Goal: Information Seeking & Learning: Learn about a topic

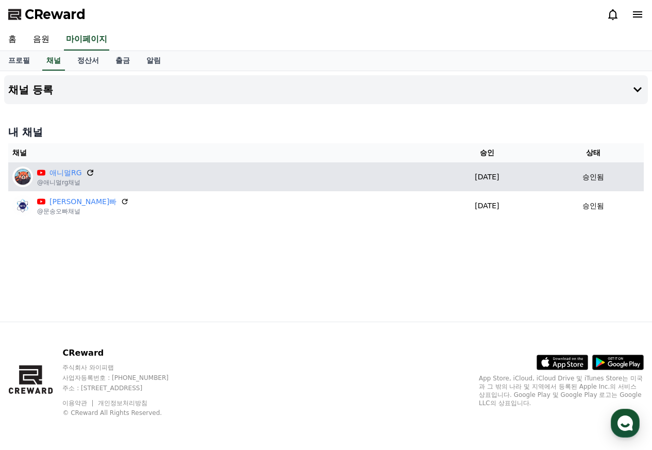
click at [87, 174] on icon at bounding box center [90, 172] width 6 height 6
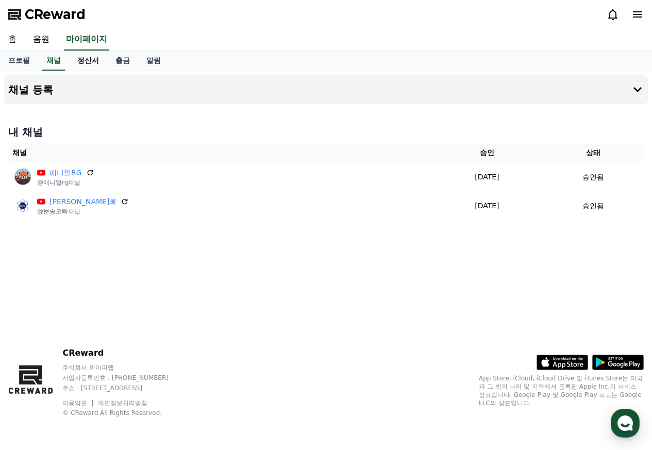
click at [84, 64] on link "정산서" at bounding box center [88, 61] width 38 height 20
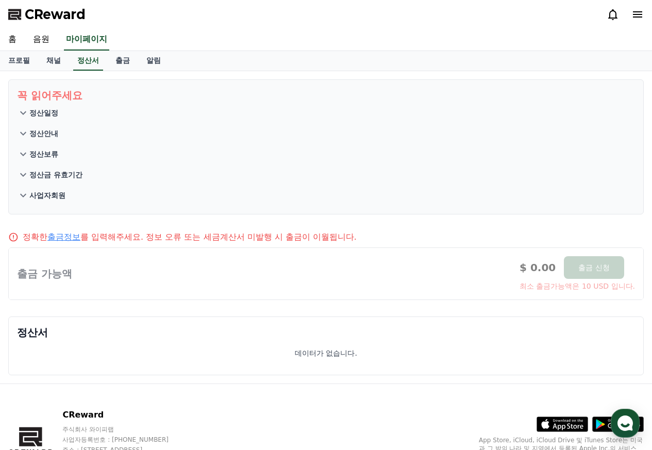
click at [25, 114] on icon at bounding box center [23, 113] width 12 height 12
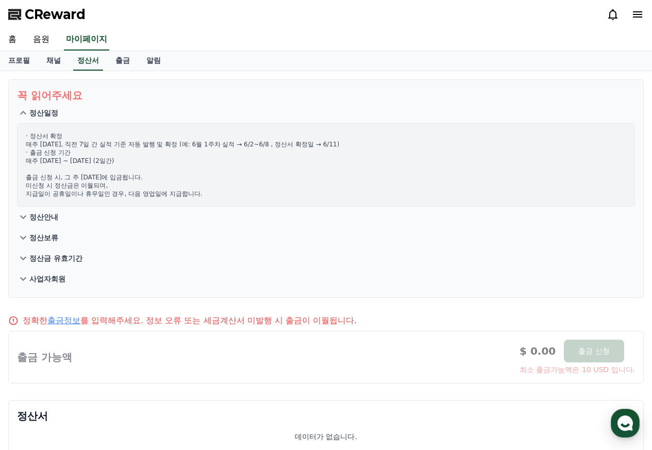
click at [26, 218] on icon at bounding box center [23, 217] width 12 height 12
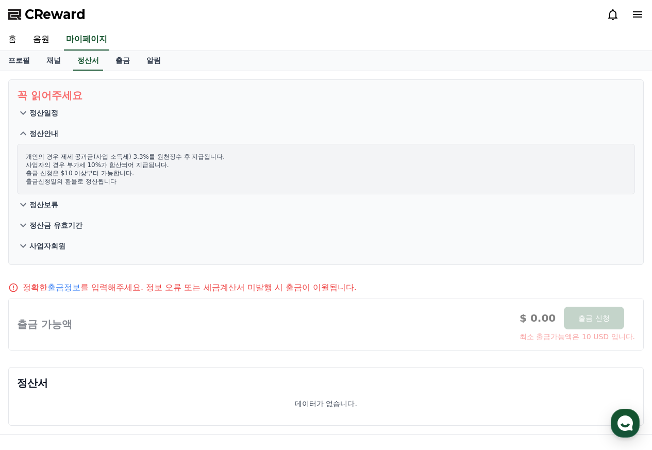
click at [24, 205] on icon at bounding box center [23, 205] width 6 height 4
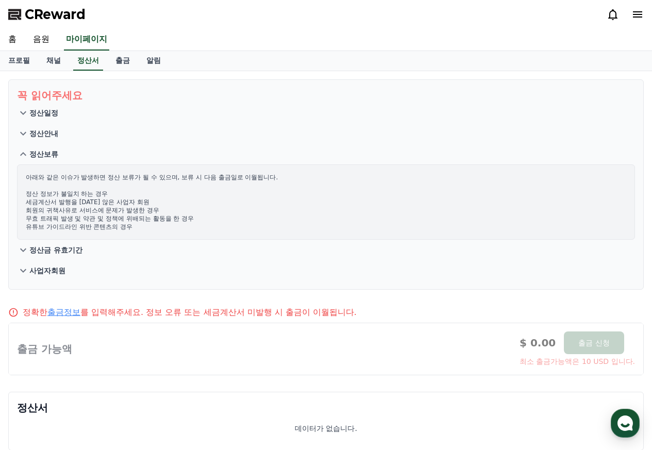
click at [24, 249] on icon at bounding box center [23, 250] width 12 height 12
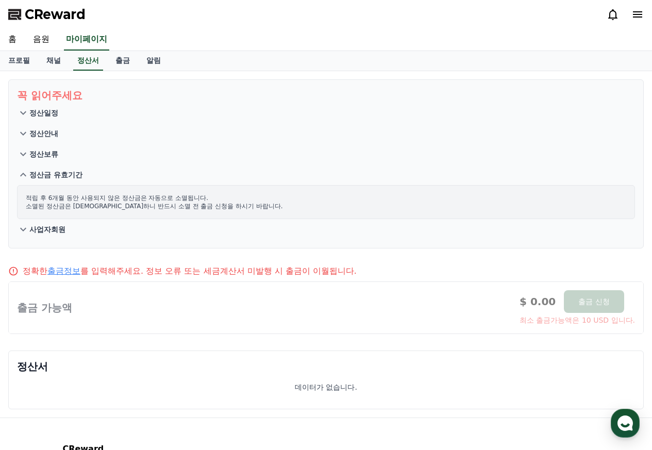
click at [24, 232] on icon at bounding box center [23, 229] width 12 height 12
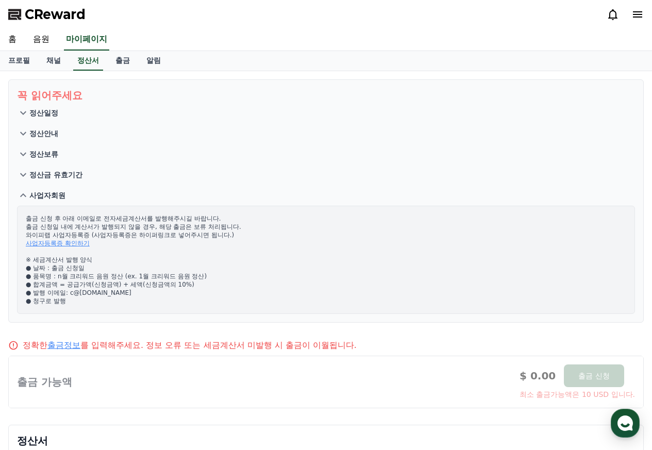
click at [25, 195] on icon at bounding box center [23, 195] width 6 height 4
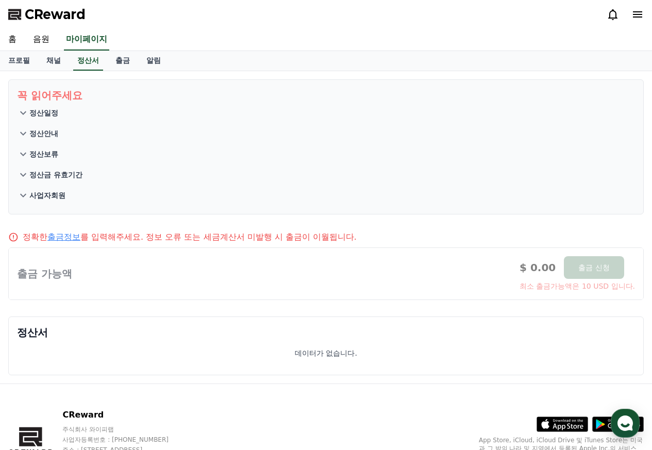
click at [72, 235] on link "출금정보" at bounding box center [63, 237] width 33 height 10
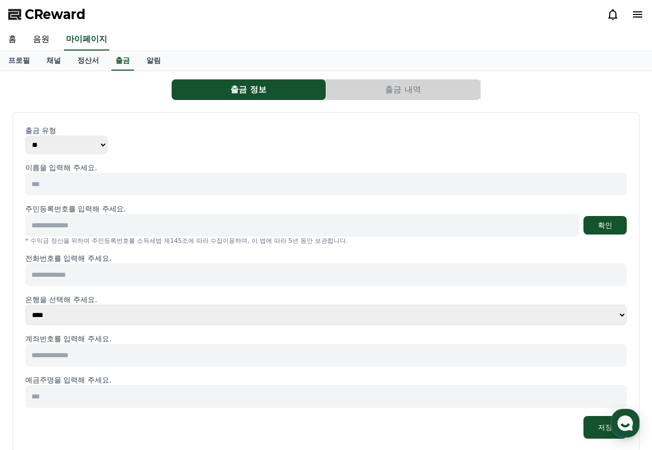
click at [86, 184] on input at bounding box center [325, 184] width 601 height 23
click at [398, 93] on button "출금 내역" at bounding box center [403, 89] width 154 height 21
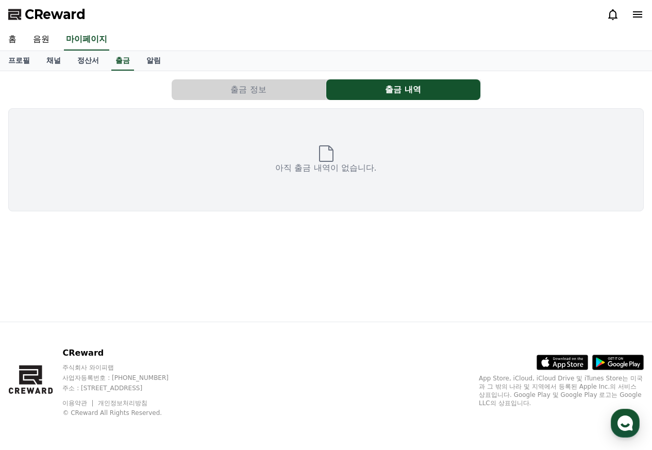
click at [277, 92] on button "출금 정보" at bounding box center [249, 89] width 154 height 21
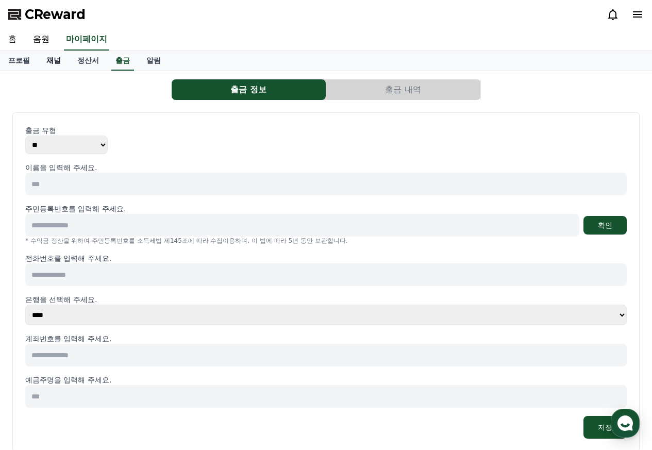
click at [53, 55] on link "채널" at bounding box center [53, 61] width 31 height 20
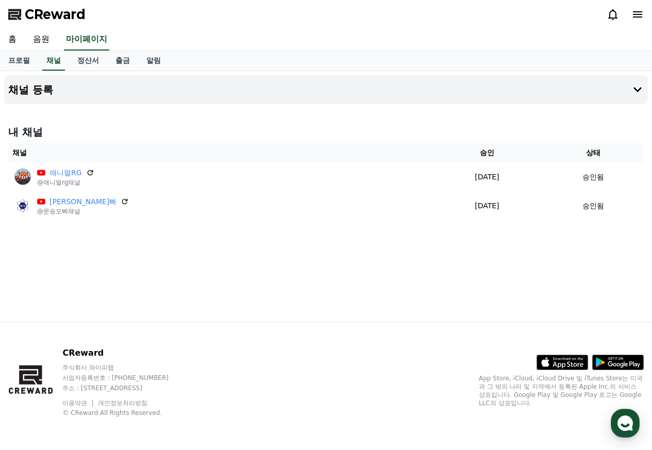
click at [112, 122] on div "내 채널 채널 승인 상태 애니멀RG @애니멀rg채널 [DATE] 09-19 승인됨 문송오빠 @문송오빠채널 [DATE] 09-19 승인됨" at bounding box center [325, 173] width 643 height 104
click at [38, 43] on link "음원" at bounding box center [41, 40] width 33 height 22
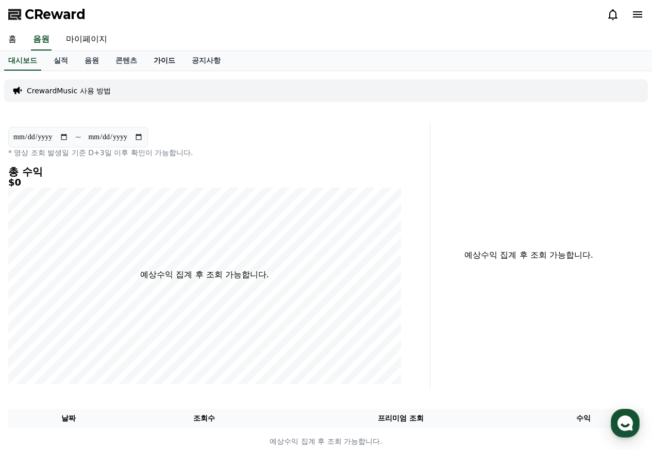
click at [157, 61] on link "가이드" at bounding box center [164, 61] width 38 height 20
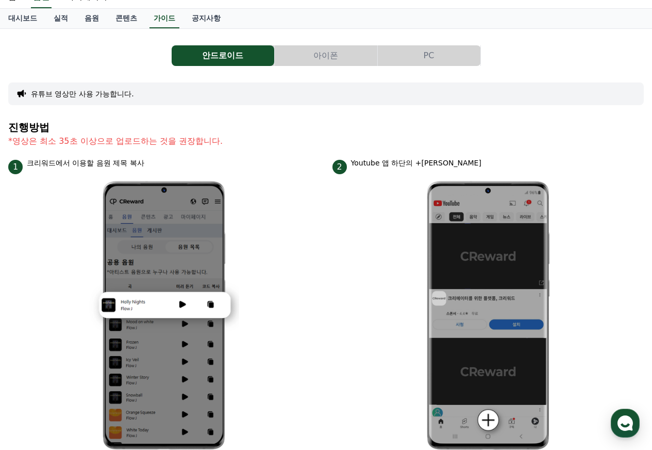
scroll to position [36, 0]
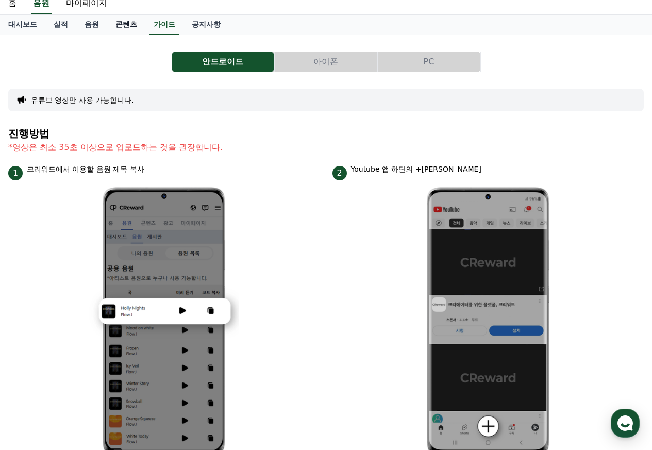
click at [118, 24] on link "콘텐츠" at bounding box center [126, 25] width 38 height 20
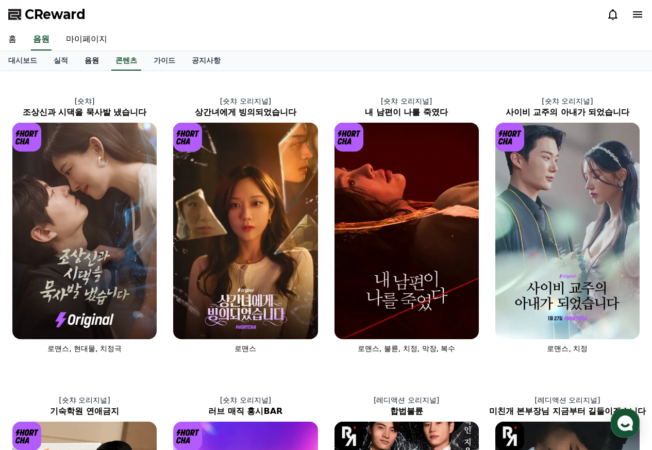
click at [94, 64] on link "음원" at bounding box center [91, 61] width 31 height 20
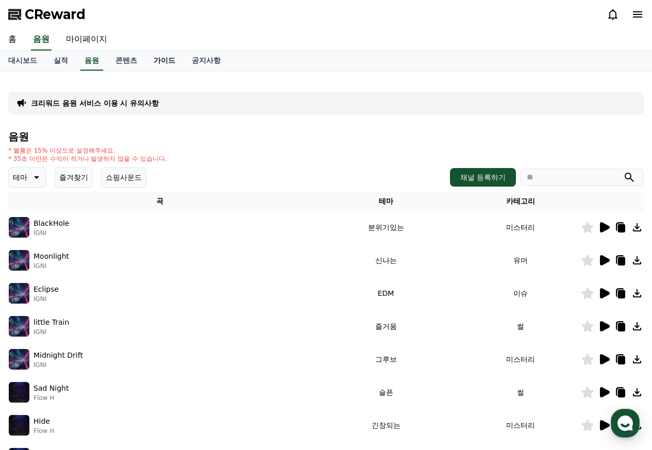
click at [153, 62] on link "가이드" at bounding box center [164, 61] width 38 height 20
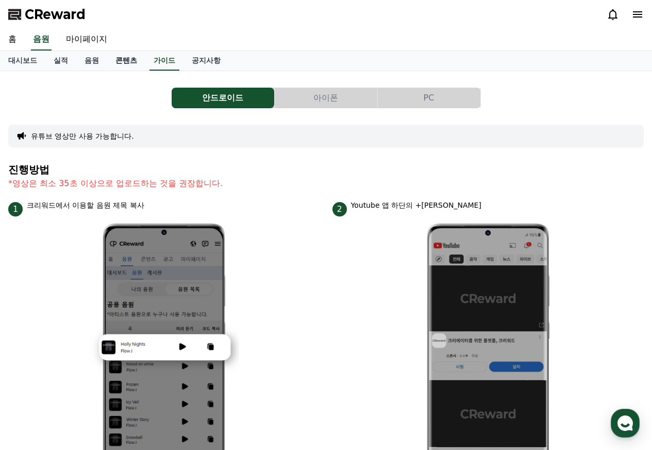
click at [135, 64] on link "콘텐츠" at bounding box center [126, 61] width 38 height 20
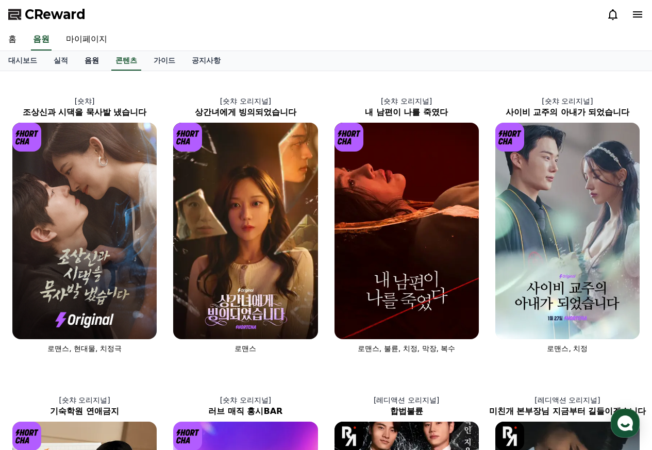
click at [102, 66] on link "음원" at bounding box center [91, 61] width 31 height 20
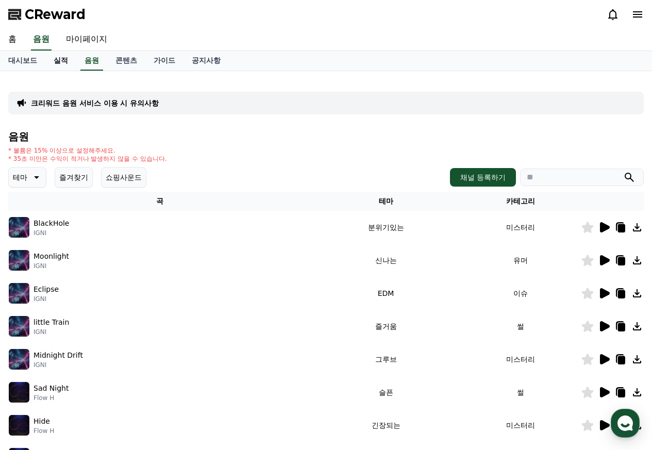
click at [60, 67] on link "실적" at bounding box center [60, 61] width 31 height 20
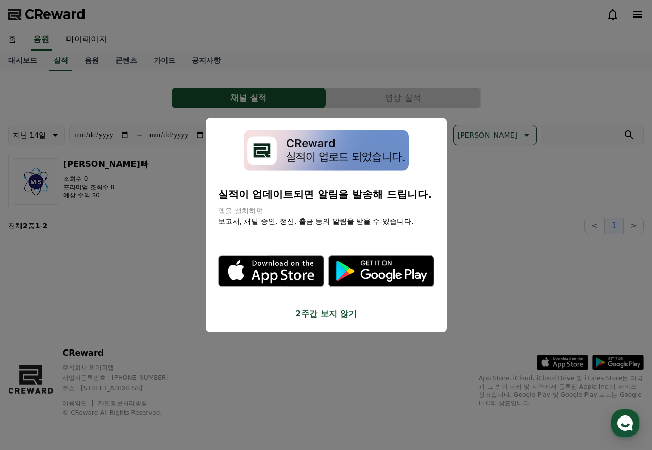
click at [309, 311] on button "2주간 보지 않기" at bounding box center [326, 314] width 216 height 12
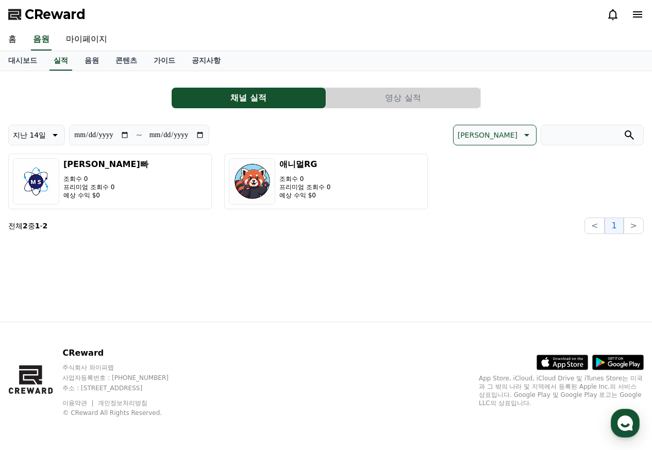
click at [54, 134] on icon at bounding box center [55, 135] width 5 height 3
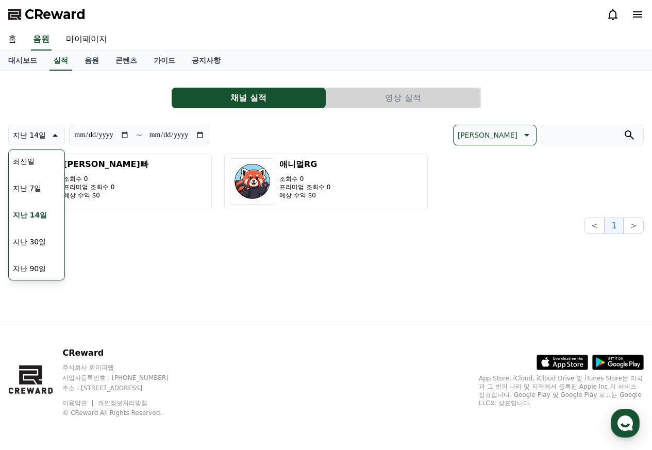
click at [29, 191] on button "지난 7일" at bounding box center [27, 188] width 37 height 23
type input "**********"
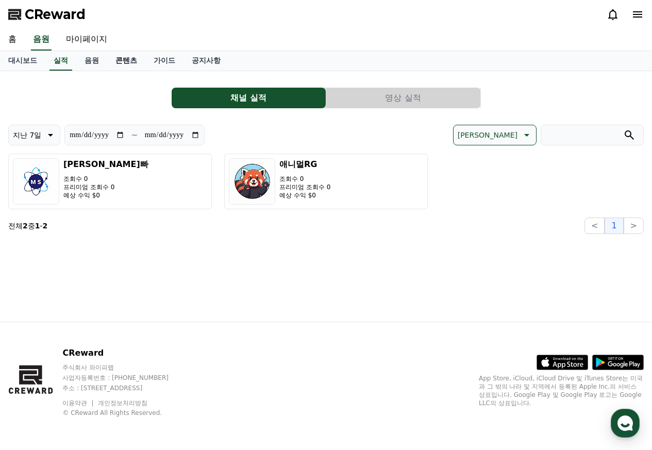
click at [124, 64] on link "콘텐츠" at bounding box center [126, 61] width 38 height 20
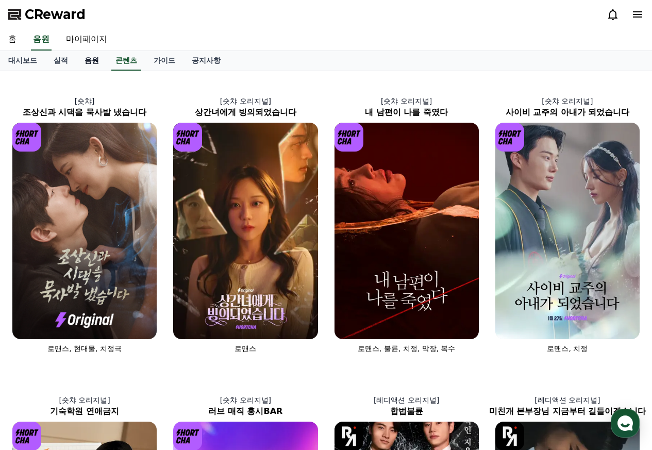
click at [88, 59] on link "음원" at bounding box center [91, 61] width 31 height 20
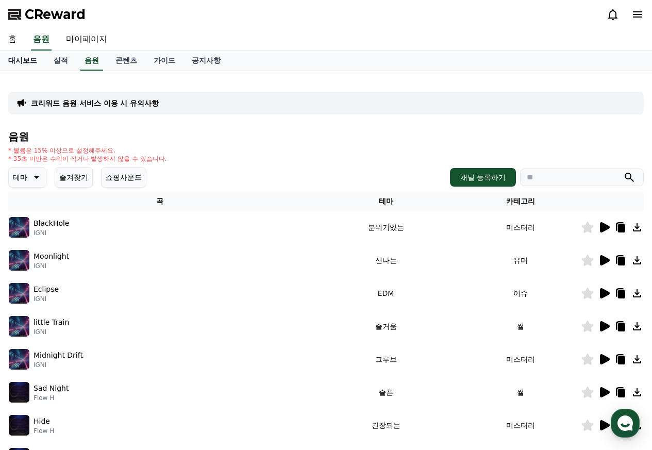
click at [17, 56] on link "대시보드" at bounding box center [22, 61] width 45 height 20
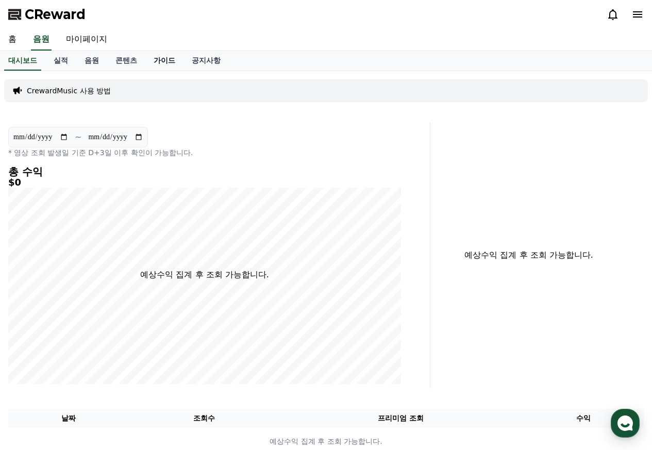
click at [174, 62] on link "가이드" at bounding box center [164, 61] width 38 height 20
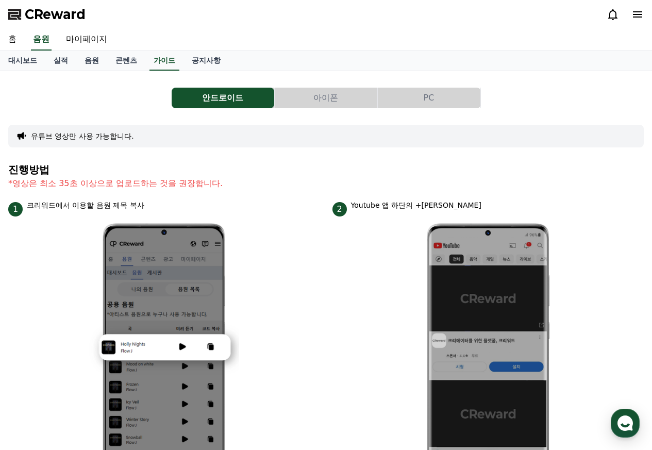
click at [439, 101] on button "PC" at bounding box center [429, 98] width 103 height 21
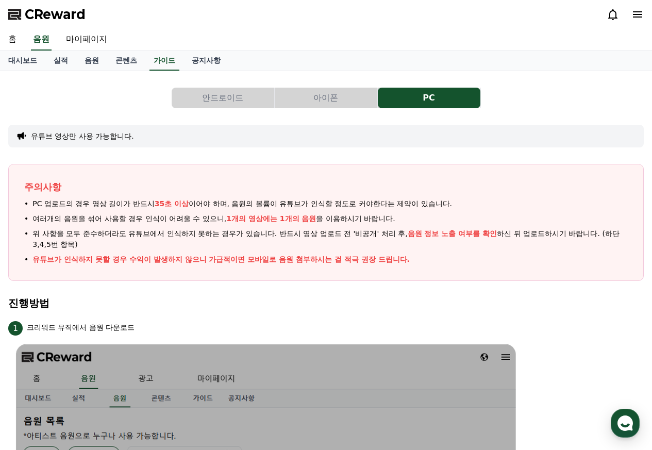
drag, startPoint x: 279, startPoint y: 232, endPoint x: 311, endPoint y: 247, distance: 35.3
click at [311, 247] on span "위 사항을 모두 준수하더라도 유튜브에서 인식하지 못하는 경우가 있습니다. 반드시 영상 업로드 전 '비공개' 처리 후, 음원 정보 노출 여부를 …" at bounding box center [329, 239] width 595 height 22
click at [212, 63] on link "공지사항" at bounding box center [205, 61] width 45 height 20
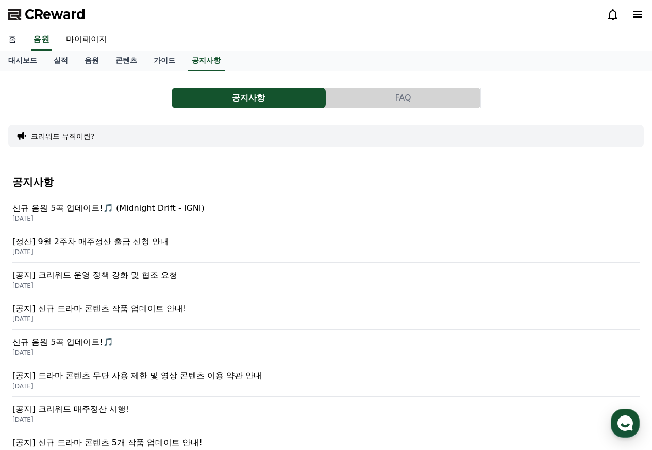
click at [8, 43] on link "홈" at bounding box center [12, 40] width 25 height 22
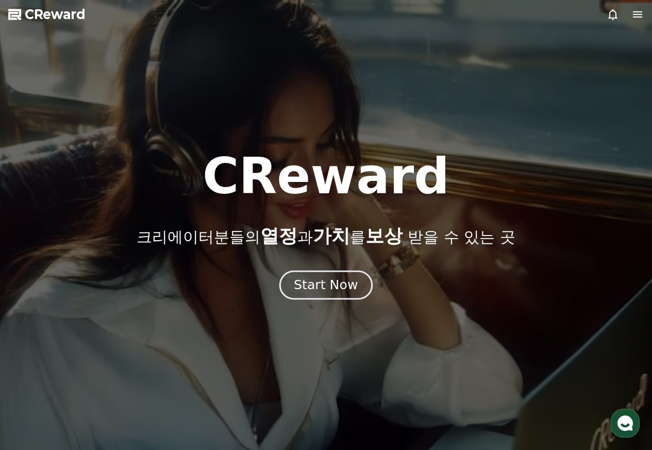
click at [317, 294] on button "Start Now" at bounding box center [325, 284] width 93 height 29
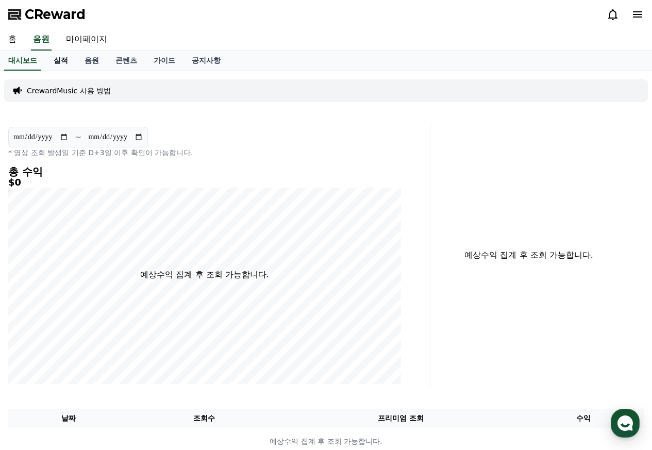
click at [61, 60] on link "실적" at bounding box center [60, 61] width 31 height 20
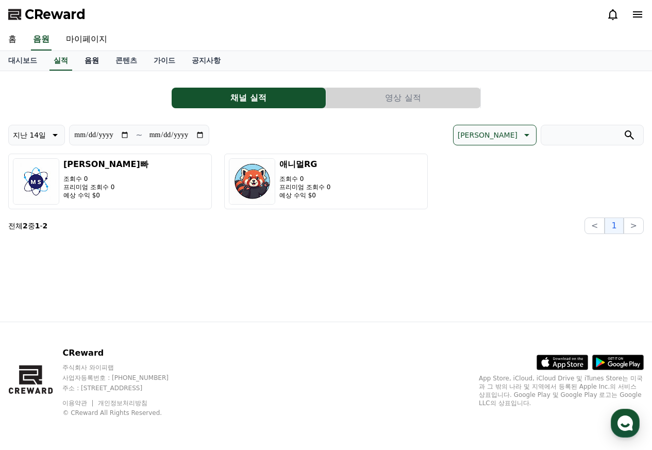
click at [97, 61] on link "음원" at bounding box center [91, 61] width 31 height 20
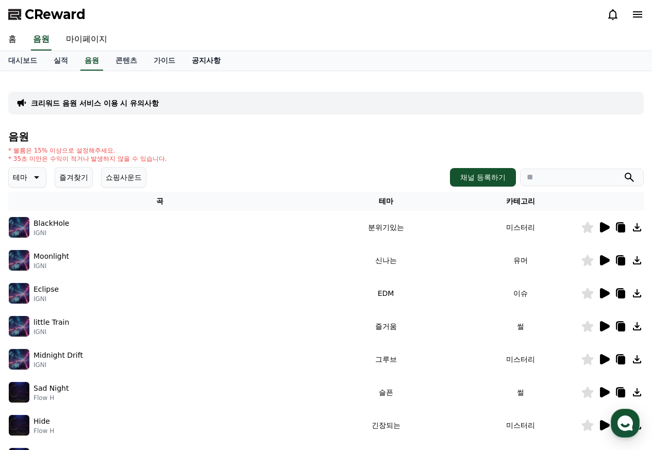
click at [206, 61] on link "공지사항" at bounding box center [205, 61] width 45 height 20
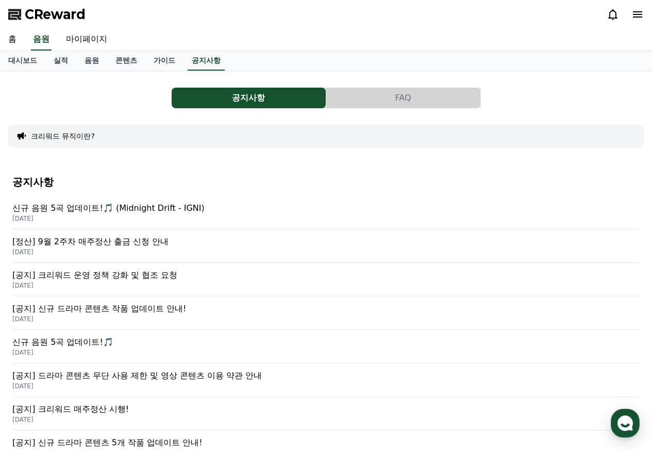
click at [87, 208] on p "신규 음원 5곡 업데이트!🎵 (Midnight Drift - IGNI)" at bounding box center [325, 208] width 627 height 12
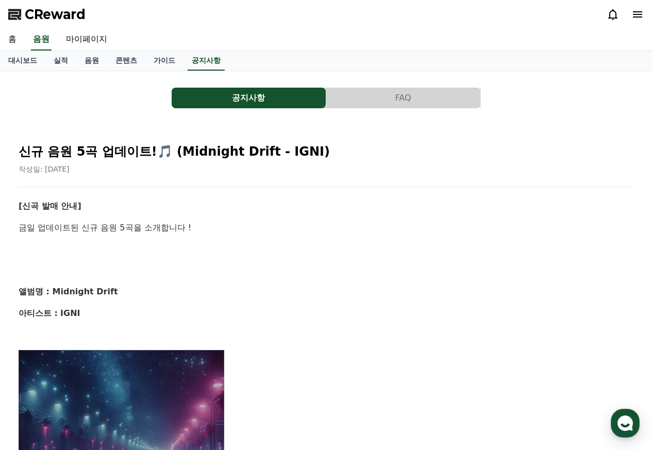
click at [6, 43] on link "홈" at bounding box center [12, 40] width 25 height 22
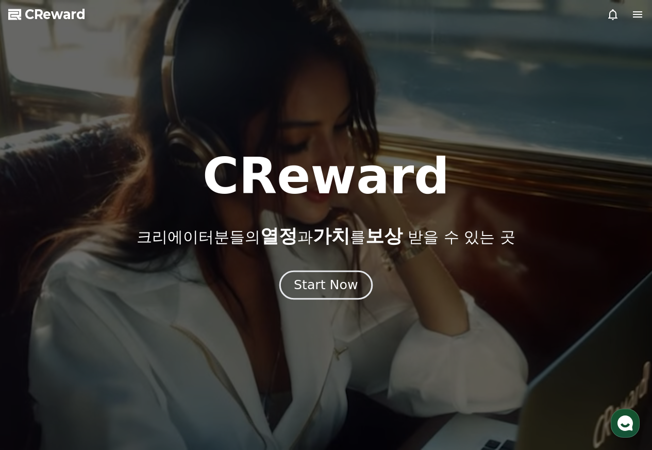
click at [337, 286] on div "Start Now" at bounding box center [326, 285] width 64 height 18
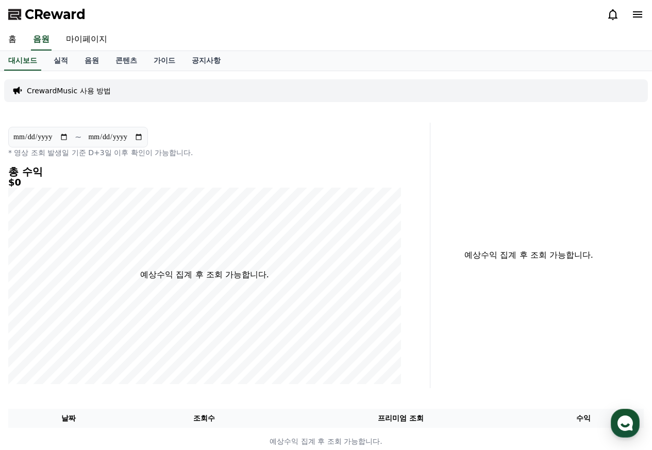
click at [638, 14] on icon at bounding box center [637, 14] width 9 height 6
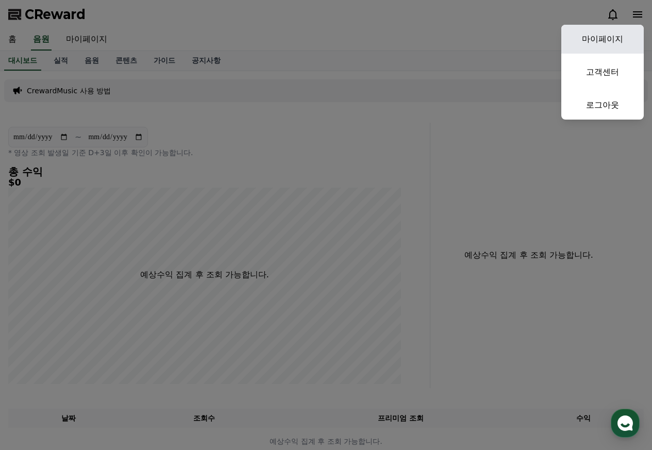
click at [620, 42] on link "마이페이지" at bounding box center [602, 39] width 82 height 29
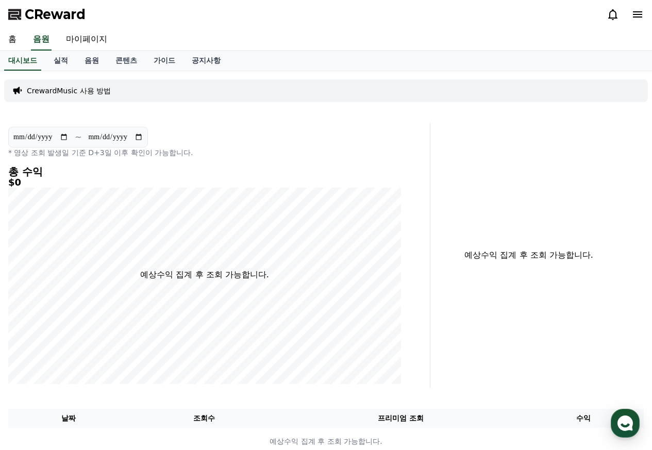
select select "**********"
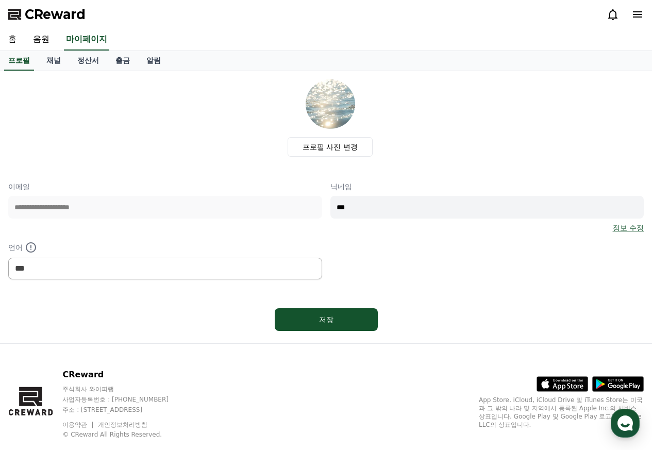
click at [134, 243] on p "언어" at bounding box center [165, 247] width 314 height 12
click at [58, 12] on span "CReward" at bounding box center [55, 14] width 61 height 16
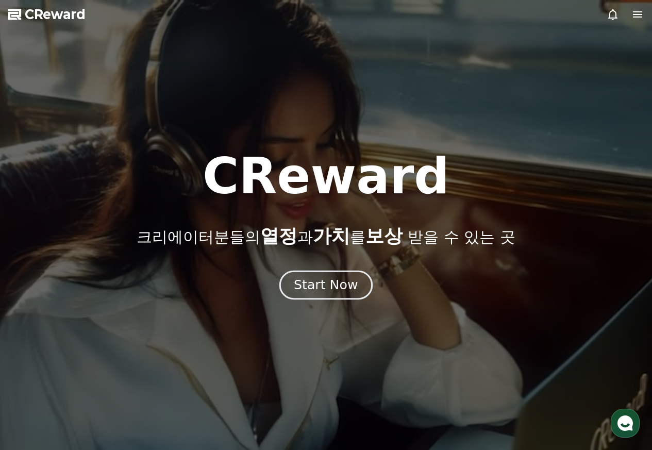
click at [318, 281] on div "Start Now" at bounding box center [326, 285] width 64 height 18
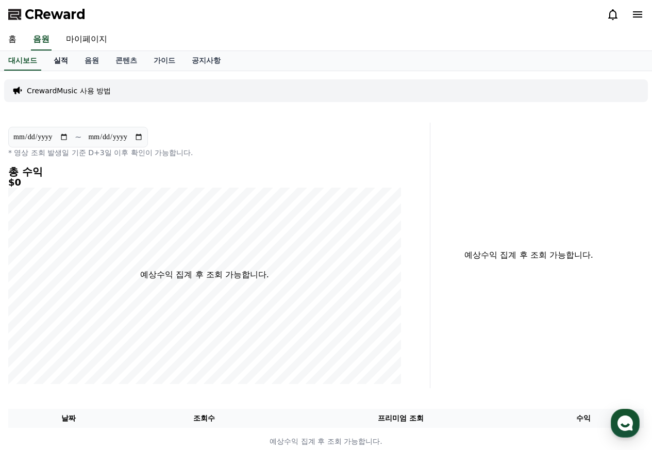
click at [61, 69] on link "실적" at bounding box center [60, 61] width 31 height 20
